Goal: Task Accomplishment & Management: Use online tool/utility

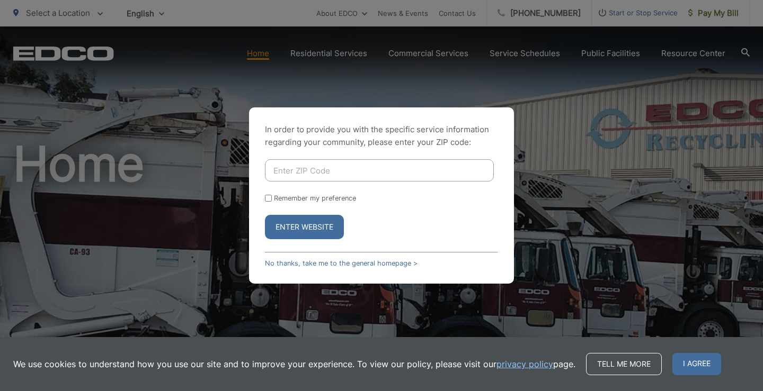
click at [319, 175] on input "Enter ZIP Code" at bounding box center [379, 170] width 229 height 22
type input "92069"
click at [265, 215] on button "Enter Website" at bounding box center [304, 227] width 79 height 24
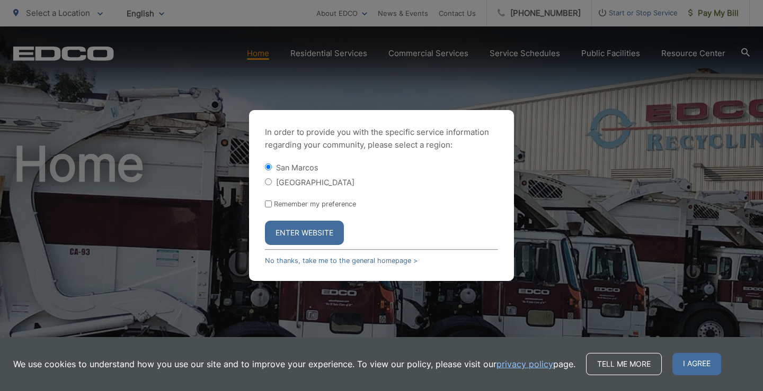
click at [325, 226] on button "Enter Website" at bounding box center [304, 233] width 79 height 24
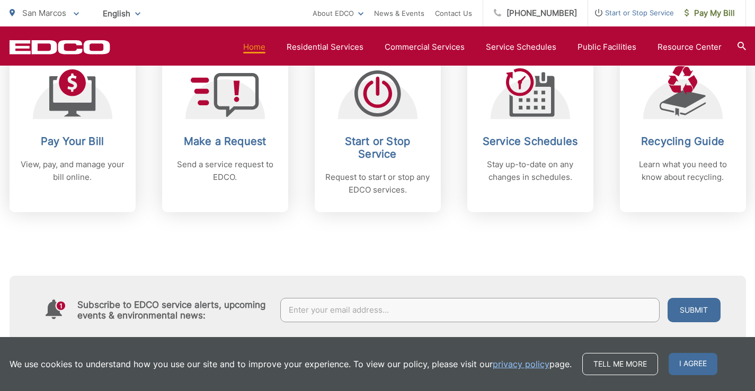
scroll to position [424, 0]
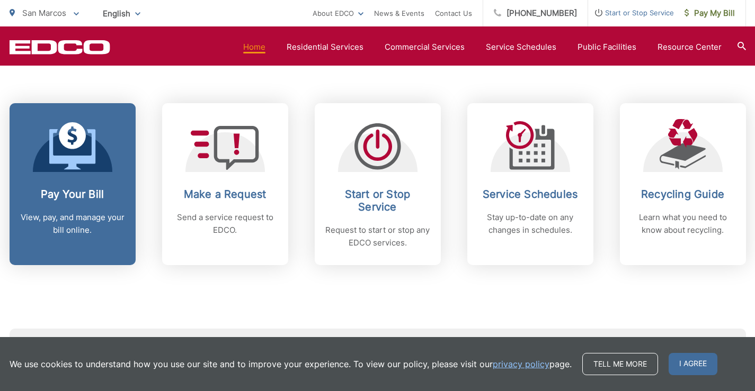
click at [84, 221] on p "View, pay, and manage your bill online." at bounding box center [72, 223] width 105 height 25
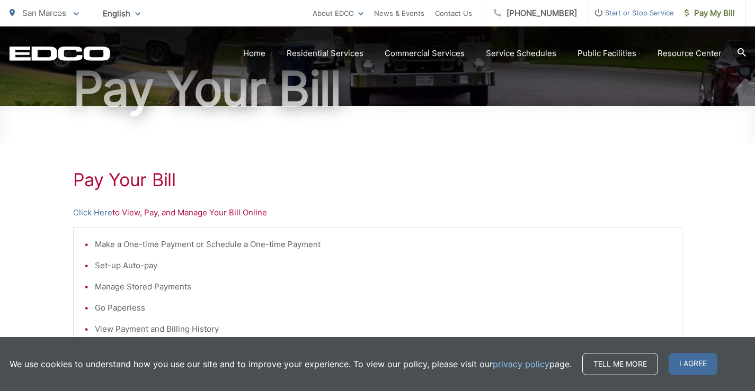
scroll to position [212, 0]
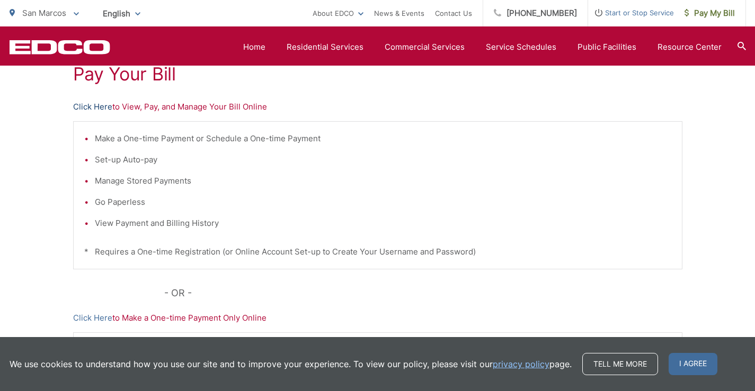
click at [96, 104] on link "Click Here" at bounding box center [92, 107] width 39 height 13
